Goal: Information Seeking & Learning: Learn about a topic

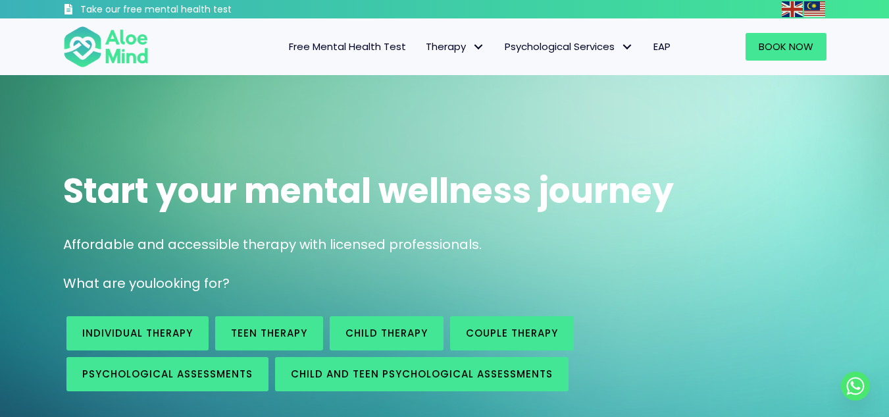
click at [0, 0] on span "Individual therapy" at bounding box center [0, 0] width 0 height 0
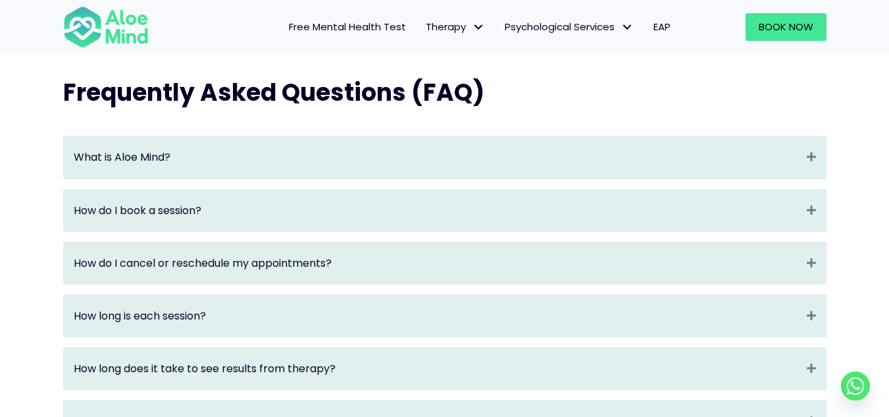
scroll to position [1448, 0]
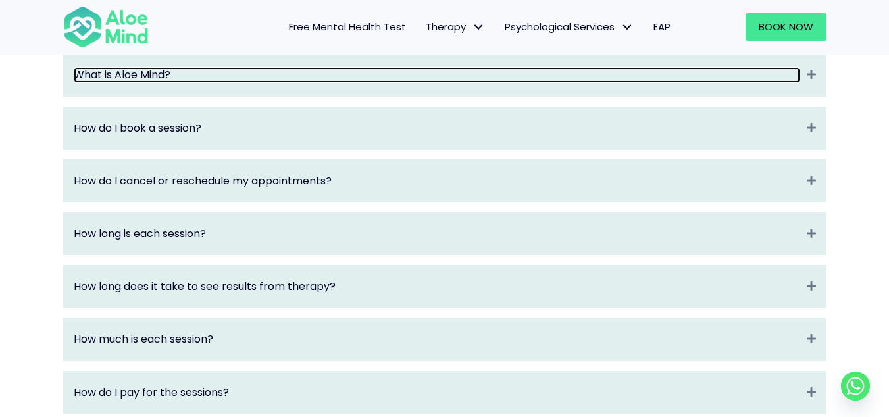
click at [524, 82] on link "What is Aloe Mind?" at bounding box center [437, 74] width 727 height 15
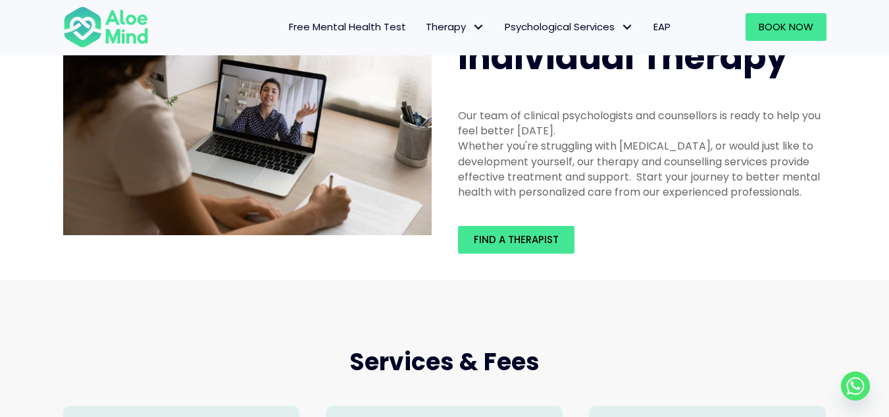
scroll to position [0, 0]
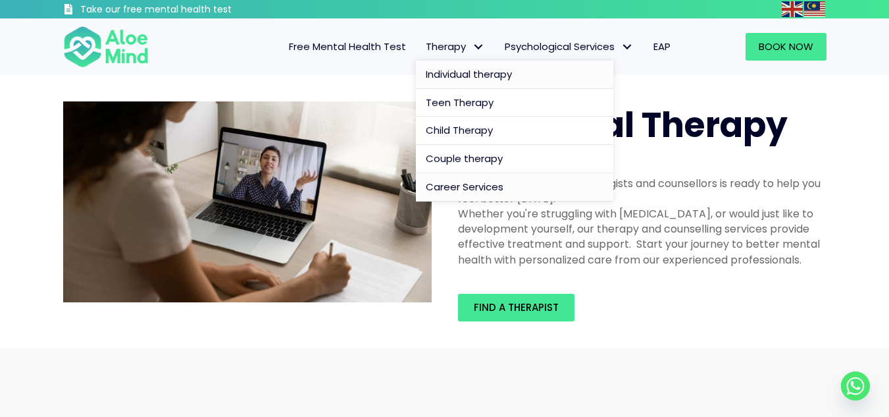
click at [462, 186] on span "Career Services" at bounding box center [465, 187] width 78 height 14
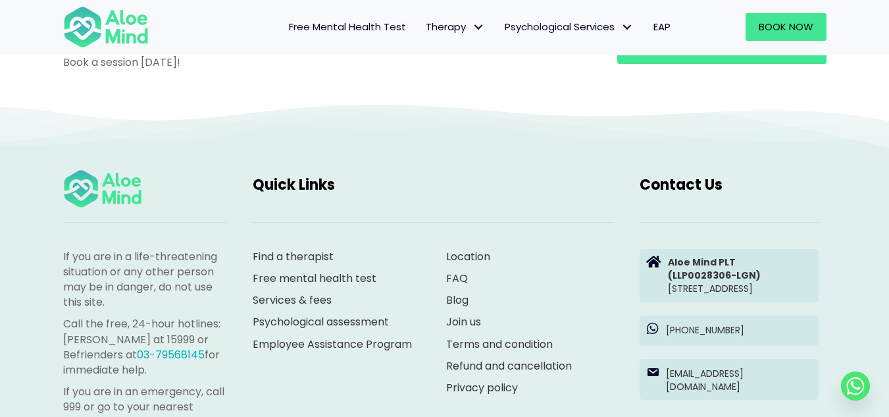
scroll to position [1514, 0]
